Goal: Task Accomplishment & Management: Use online tool/utility

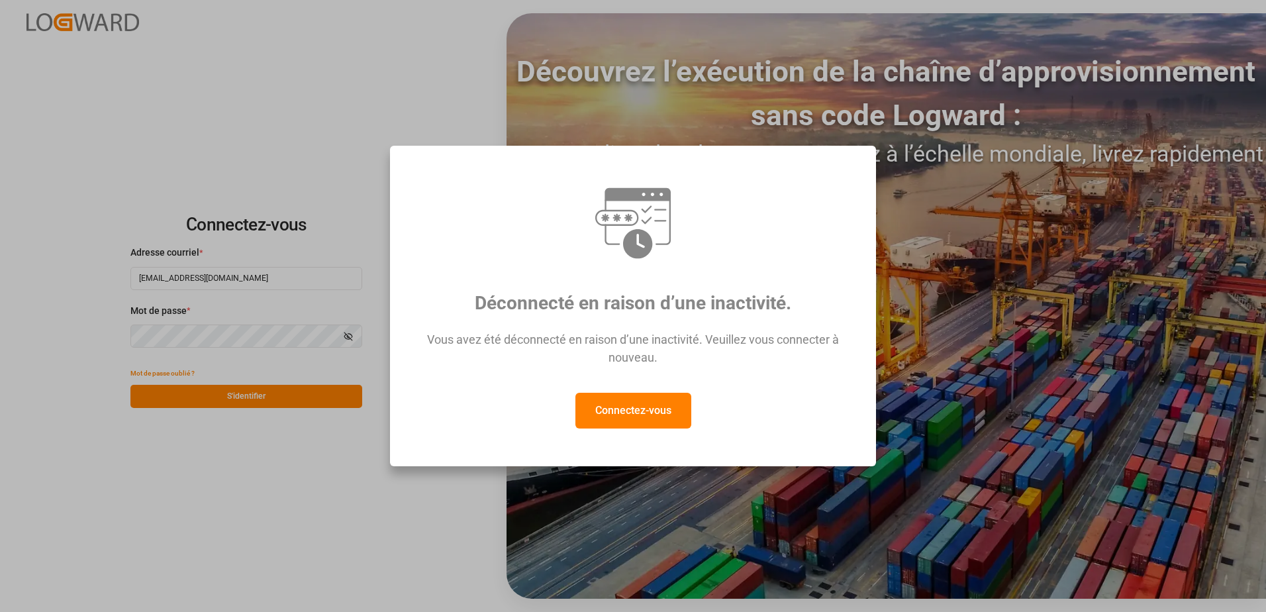
click at [624, 413] on button "Connectez-vous" at bounding box center [633, 411] width 116 height 36
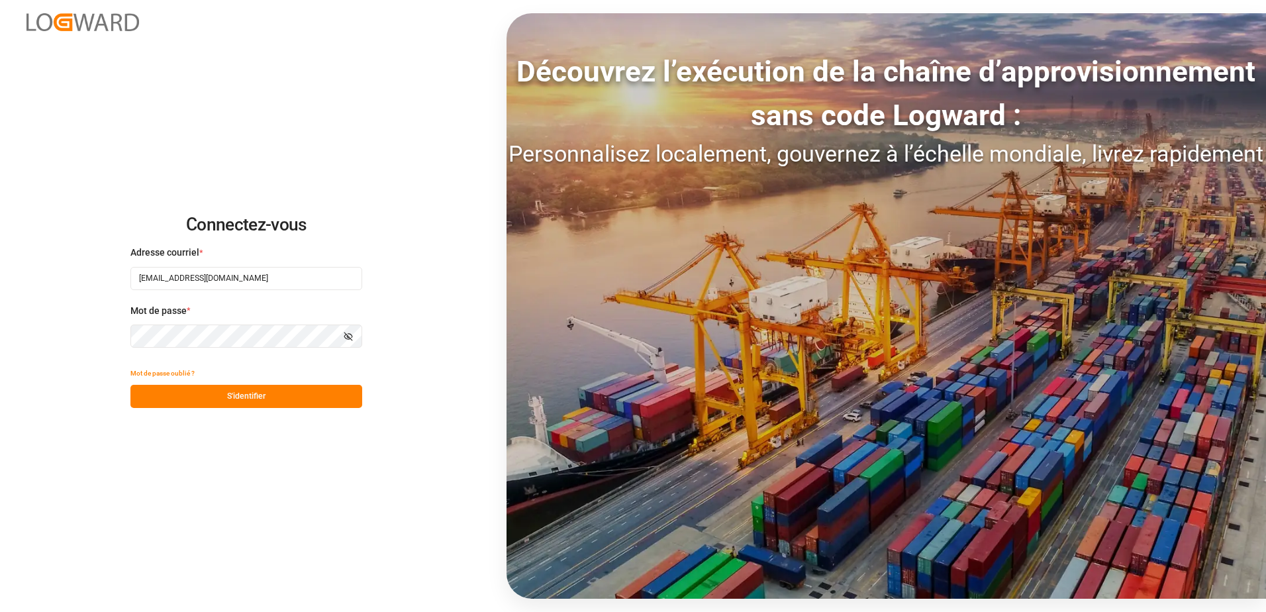
click at [264, 401] on button "S'identifier" at bounding box center [246, 396] width 232 height 23
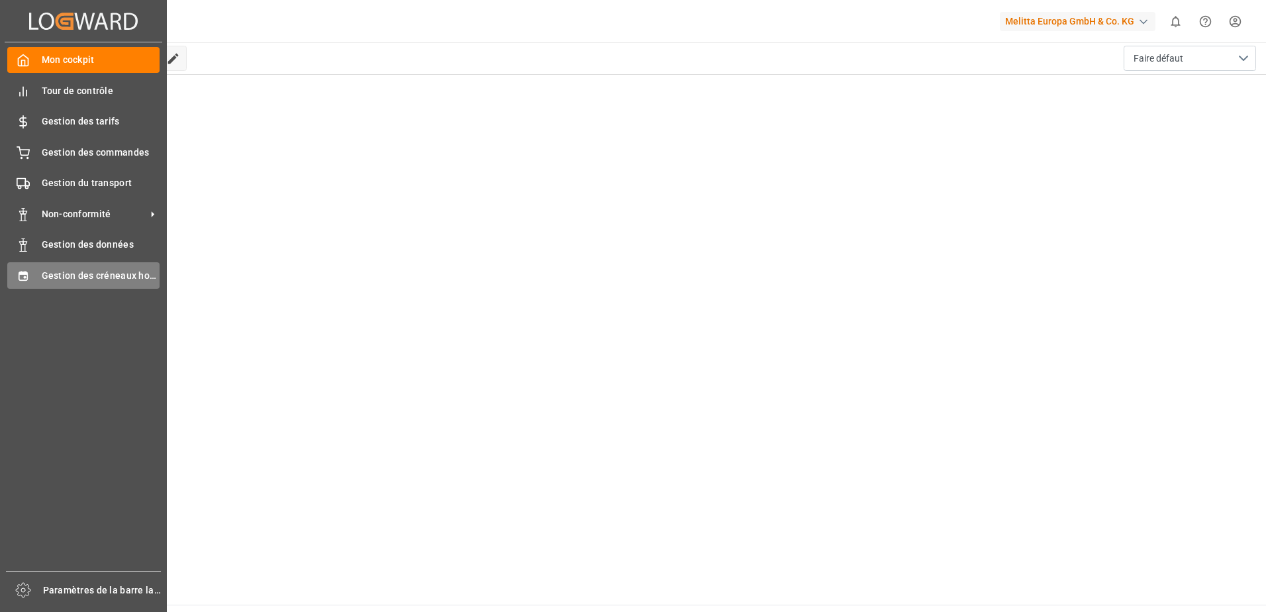
click at [86, 269] on span "Gestion des créneaux horaires" at bounding box center [101, 276] width 119 height 14
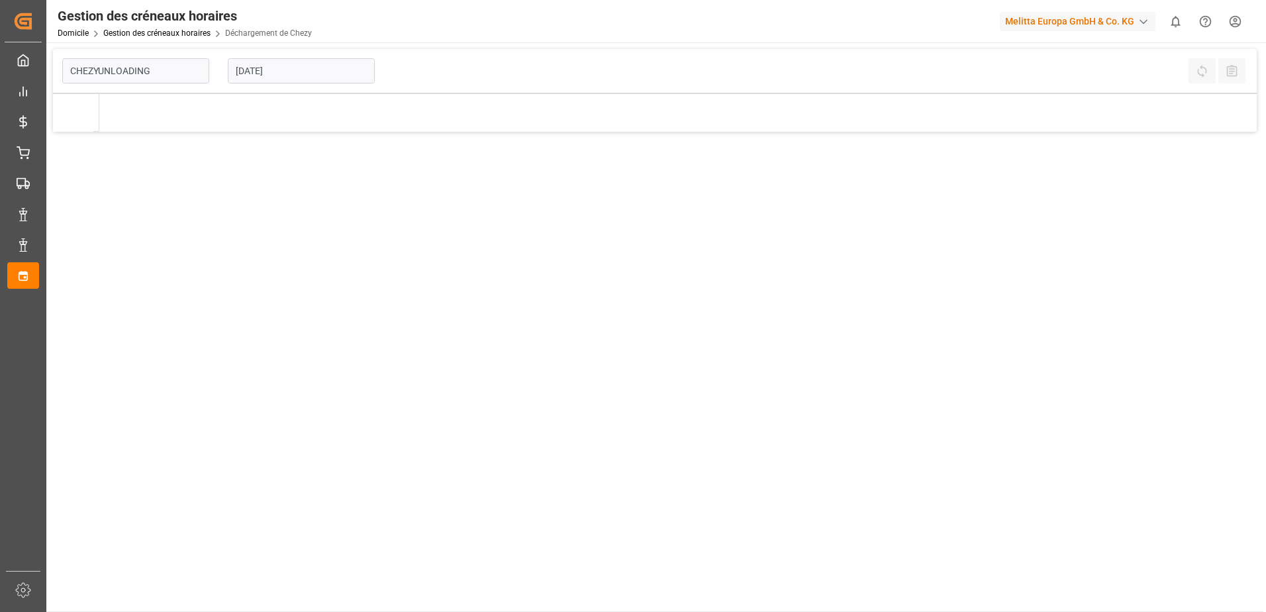
type input "Chezy Unloading"
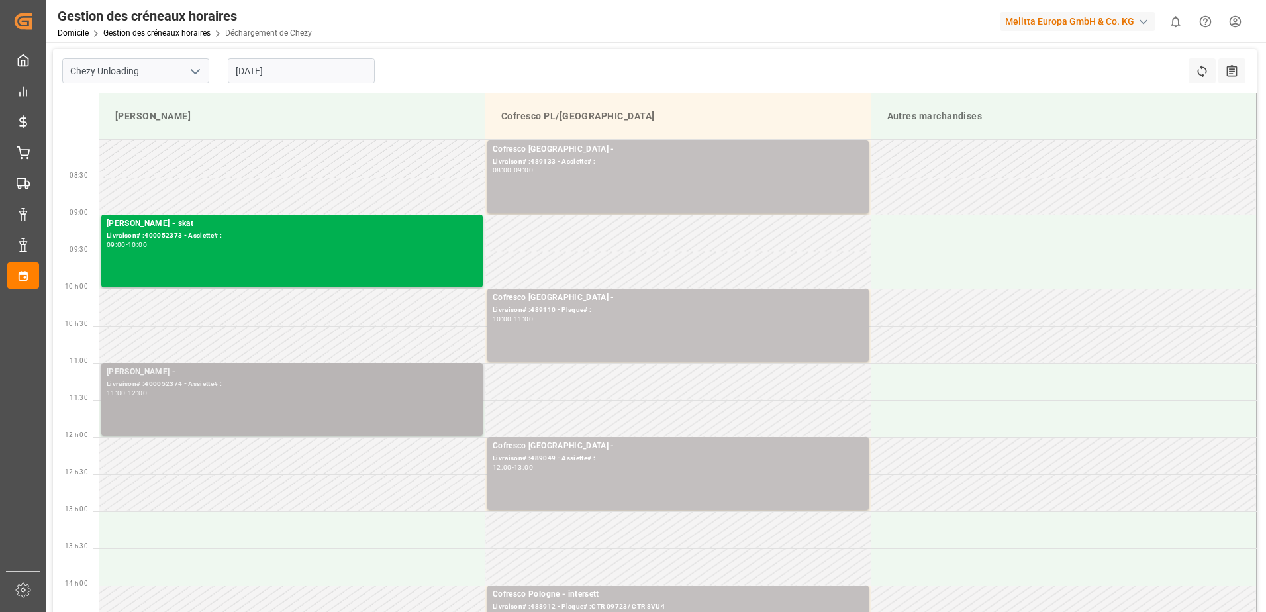
click at [295, 412] on div "[PERSON_NAME] - Livraison# :400052374 - Assiette# : 11:00 - 12:00" at bounding box center [292, 399] width 371 height 68
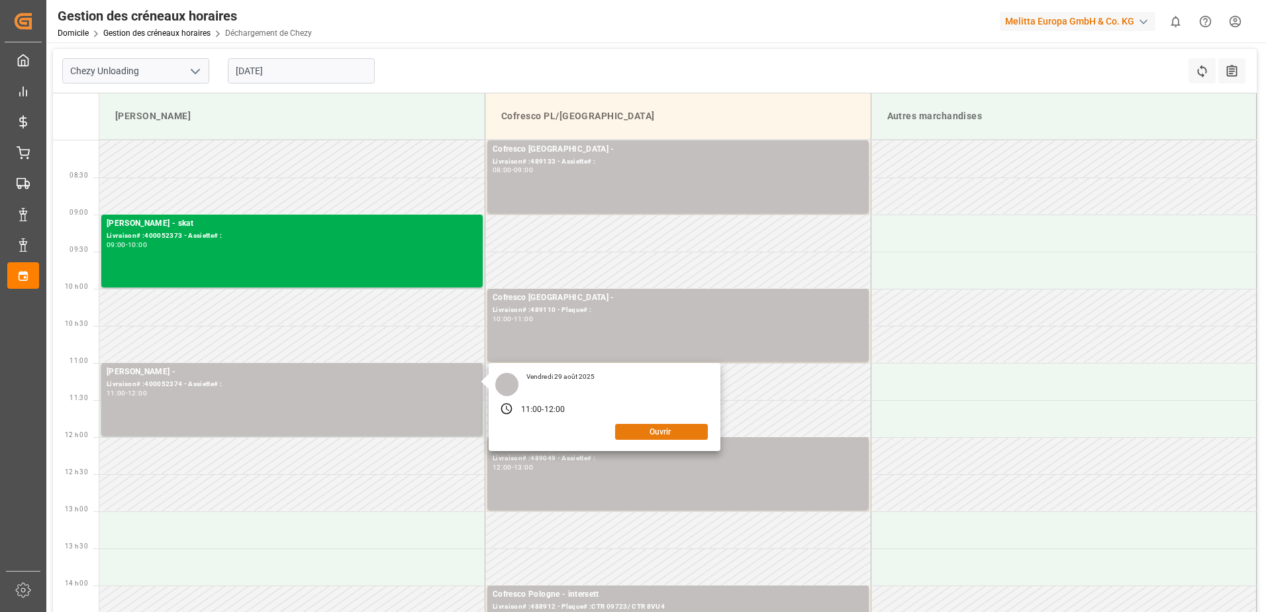
click at [635, 424] on button "Ouvrir" at bounding box center [661, 432] width 93 height 16
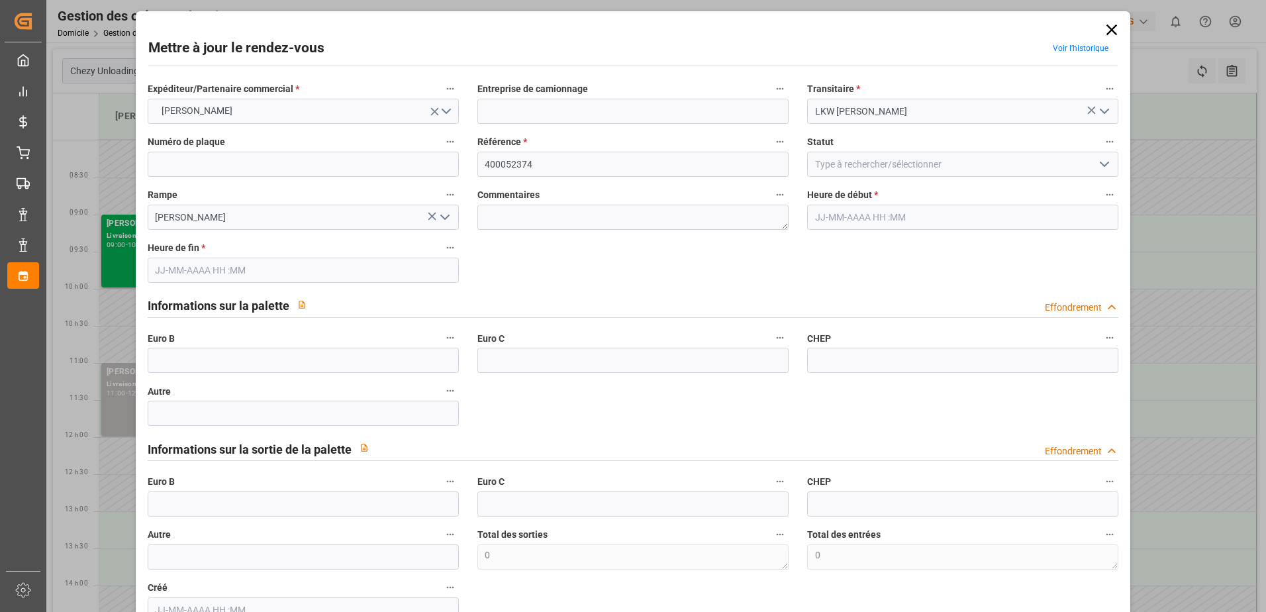
type input "[DATE] 11:00"
type input "[DATE] 12:00"
type input "[DATE] 08:59"
click at [1100, 167] on icon "Ouvrir le menu" at bounding box center [1104, 164] width 16 height 16
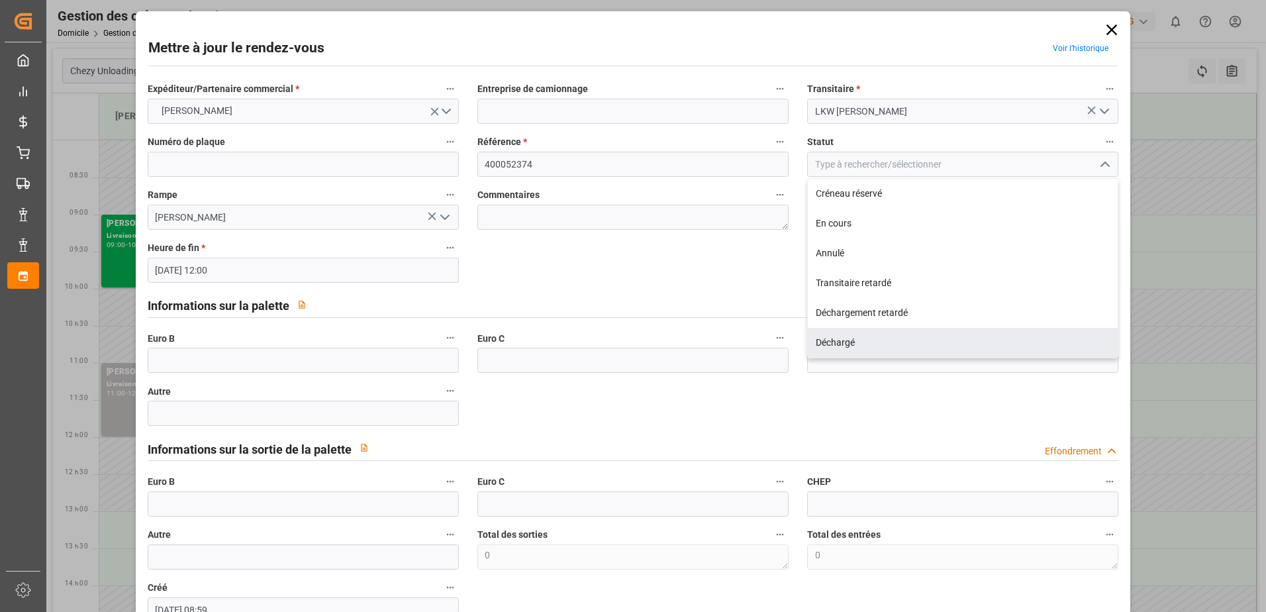
click at [859, 336] on div "Déchargé" at bounding box center [963, 343] width 310 height 30
type input "Unloaded"
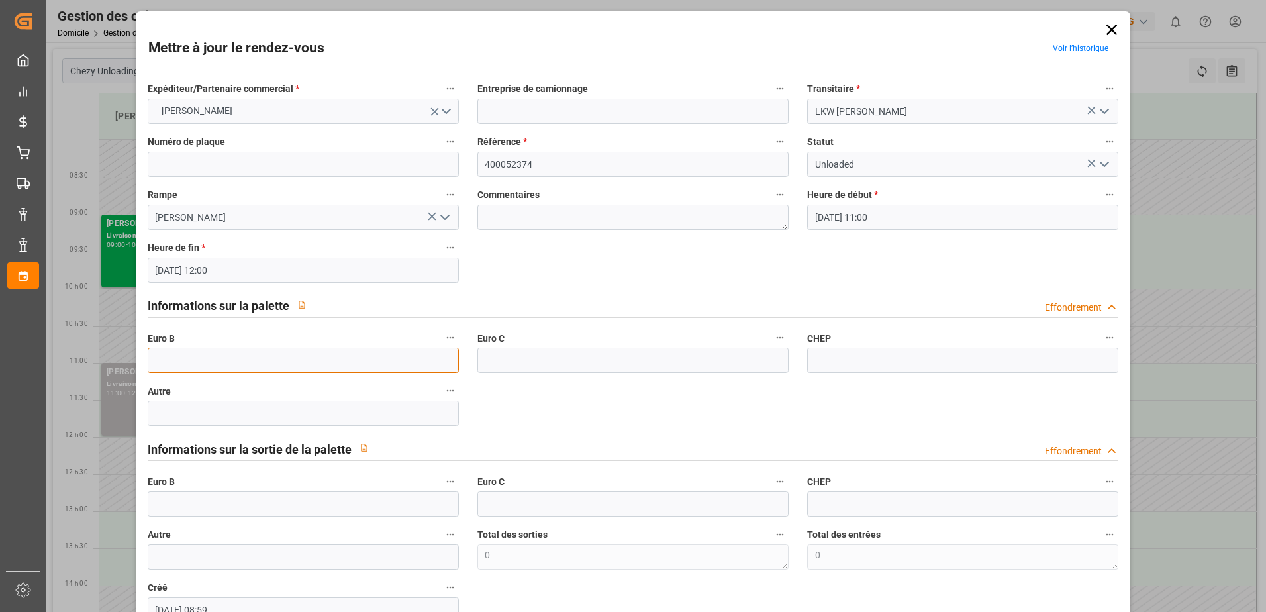
click at [187, 360] on input "text" at bounding box center [303, 360] width 311 height 25
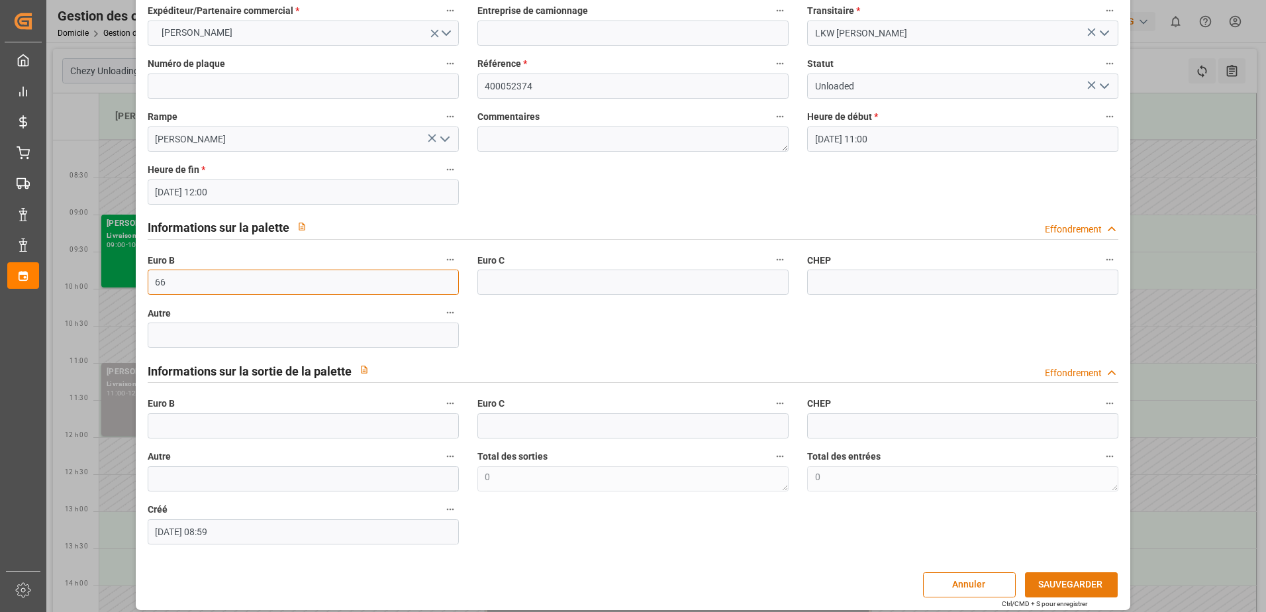
scroll to position [87, 0]
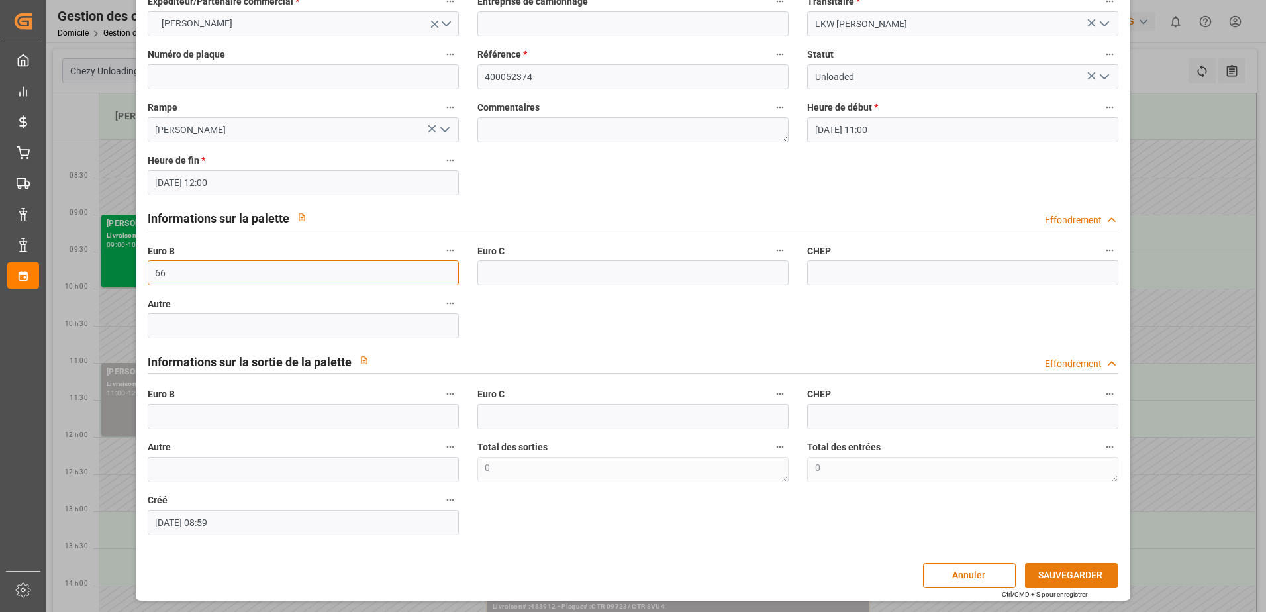
type input "66"
click at [1063, 573] on button "SAUVEGARDER" at bounding box center [1071, 575] width 93 height 25
